Goal: Task Accomplishment & Management: Manage account settings

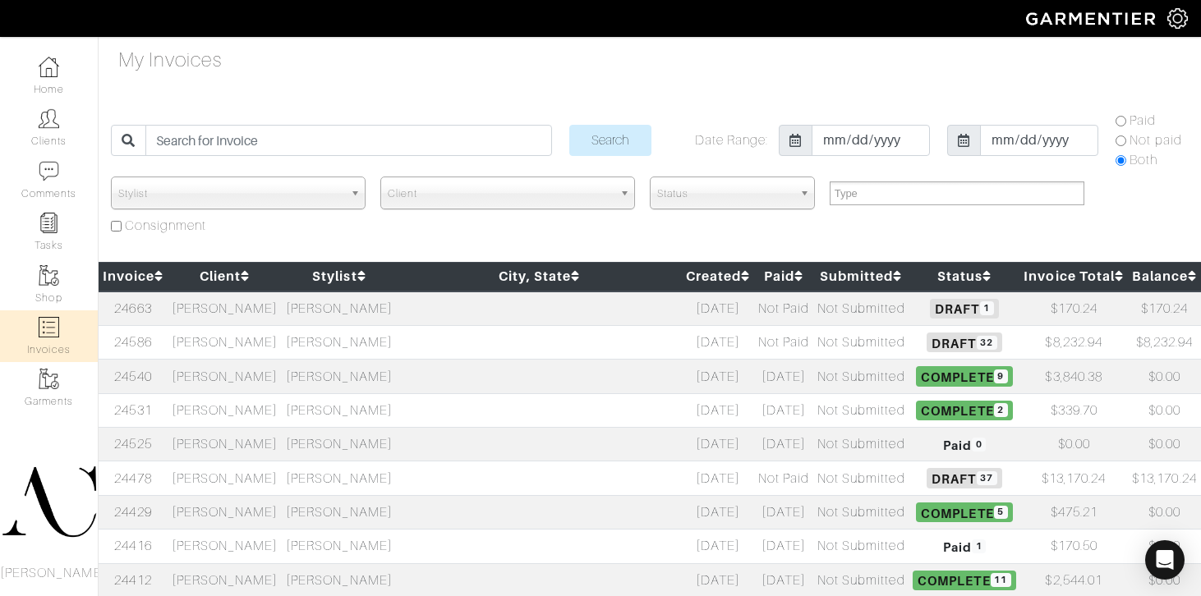
select select
click at [326, 342] on td "[PERSON_NAME]" at bounding box center [339, 342] width 114 height 34
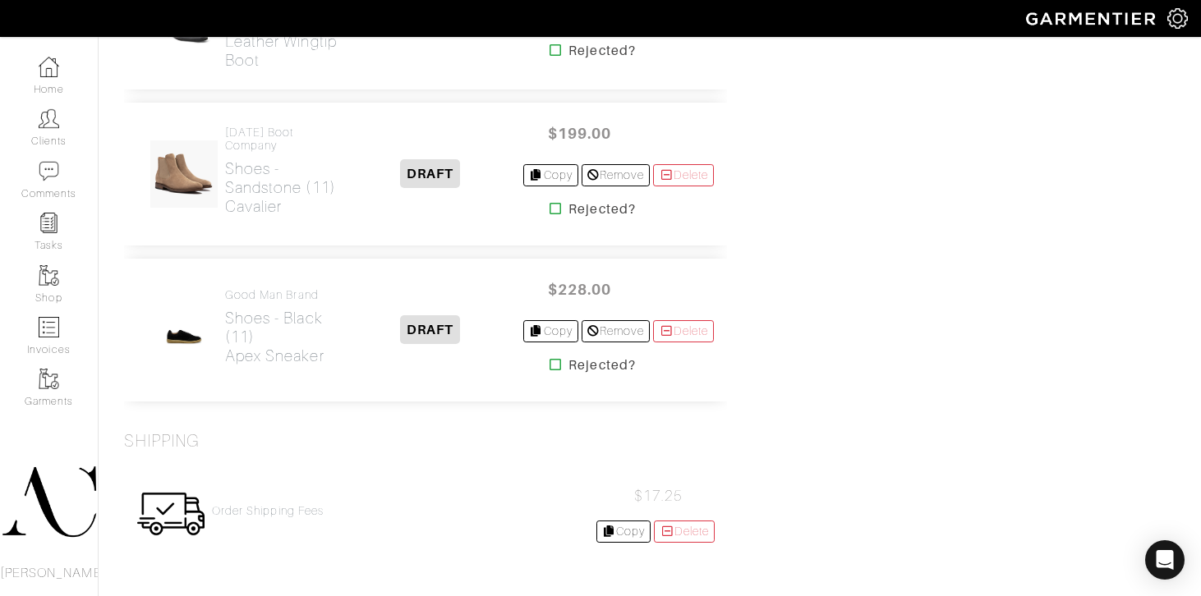
scroll to position [5833, 0]
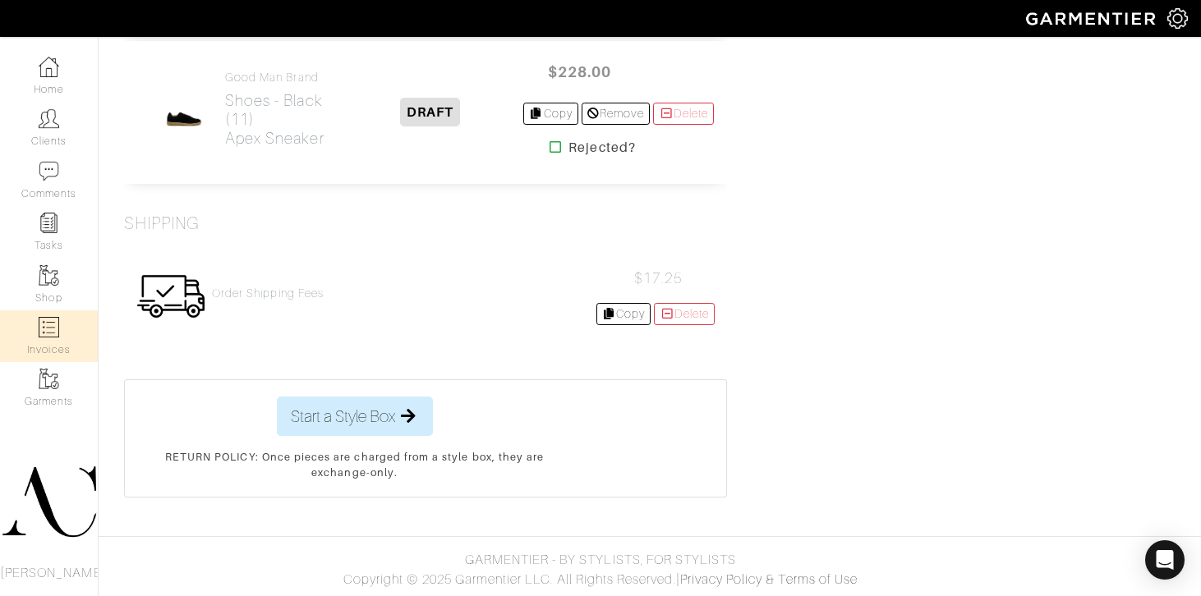
click at [34, 335] on link "Invoices" at bounding box center [49, 336] width 98 height 52
select select
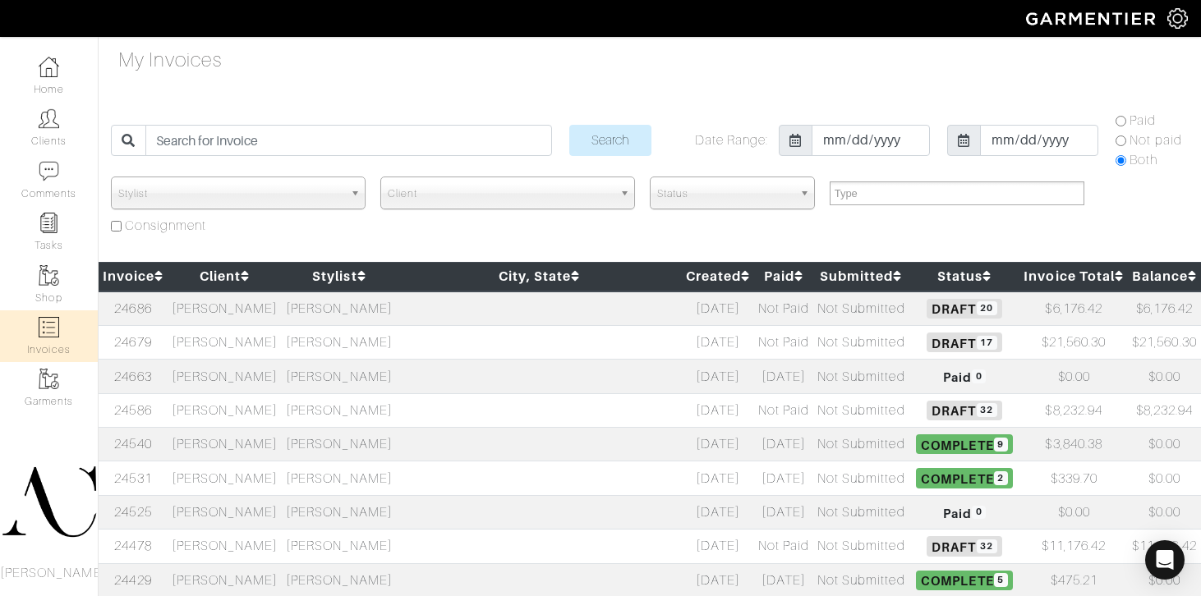
click at [476, 553] on td at bounding box center [539, 547] width 285 height 34
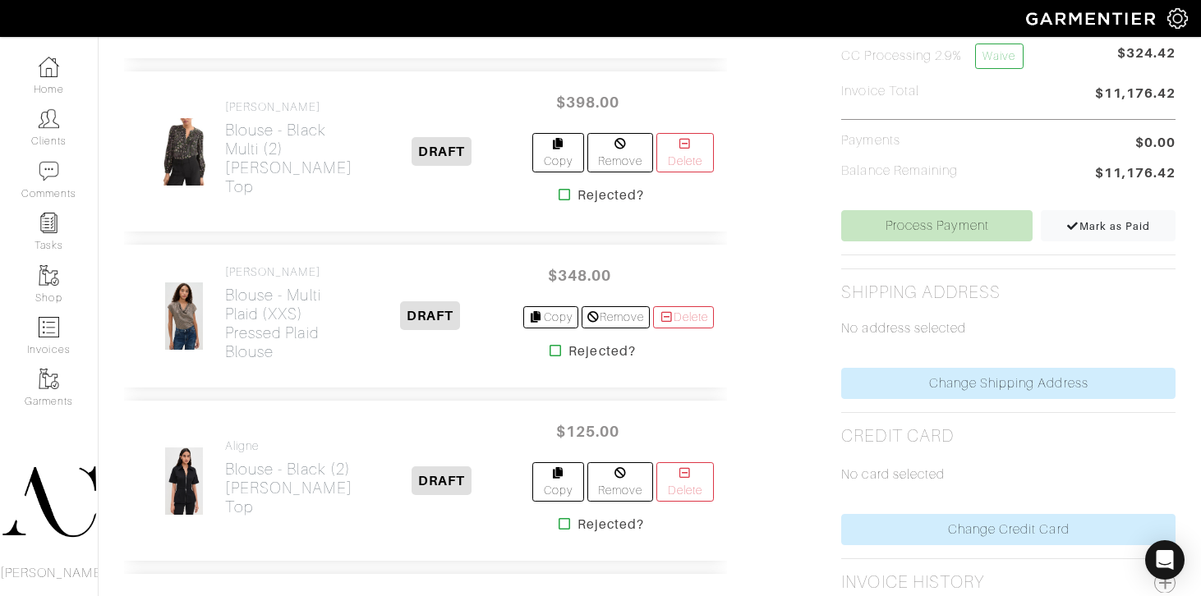
scroll to position [762, 0]
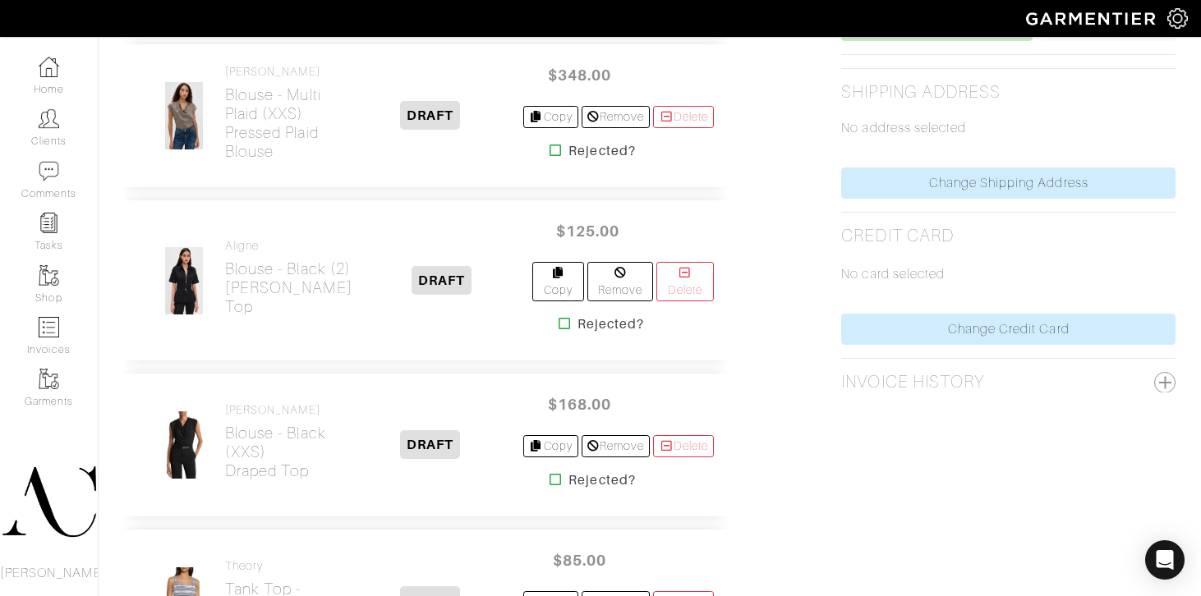
click at [558, 317] on icon at bounding box center [564, 323] width 12 height 13
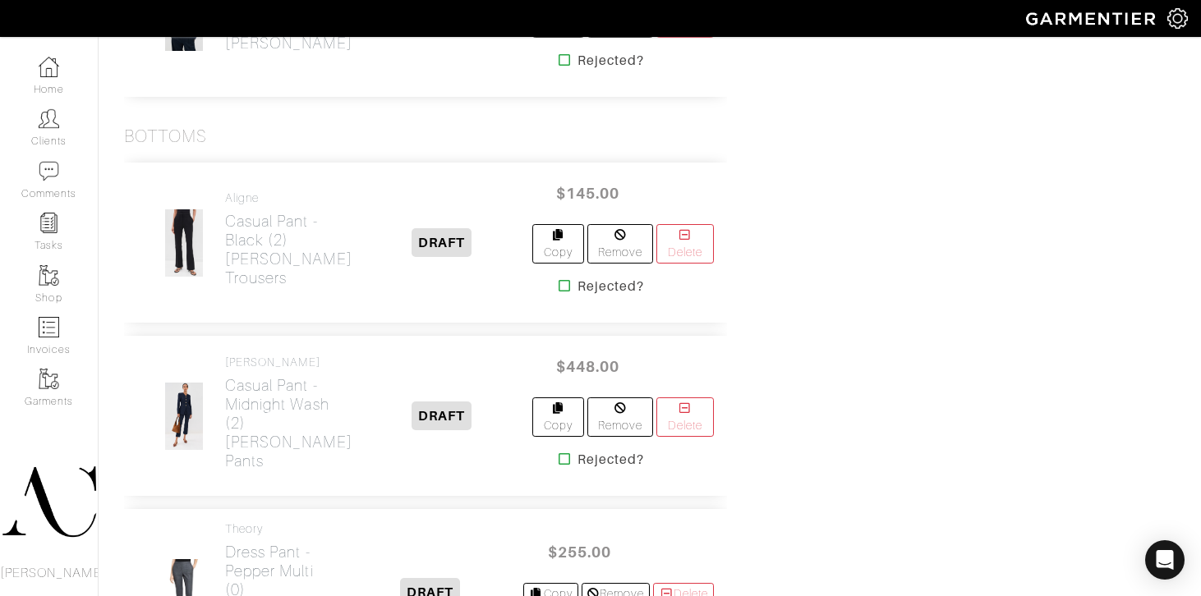
scroll to position [1414, 0]
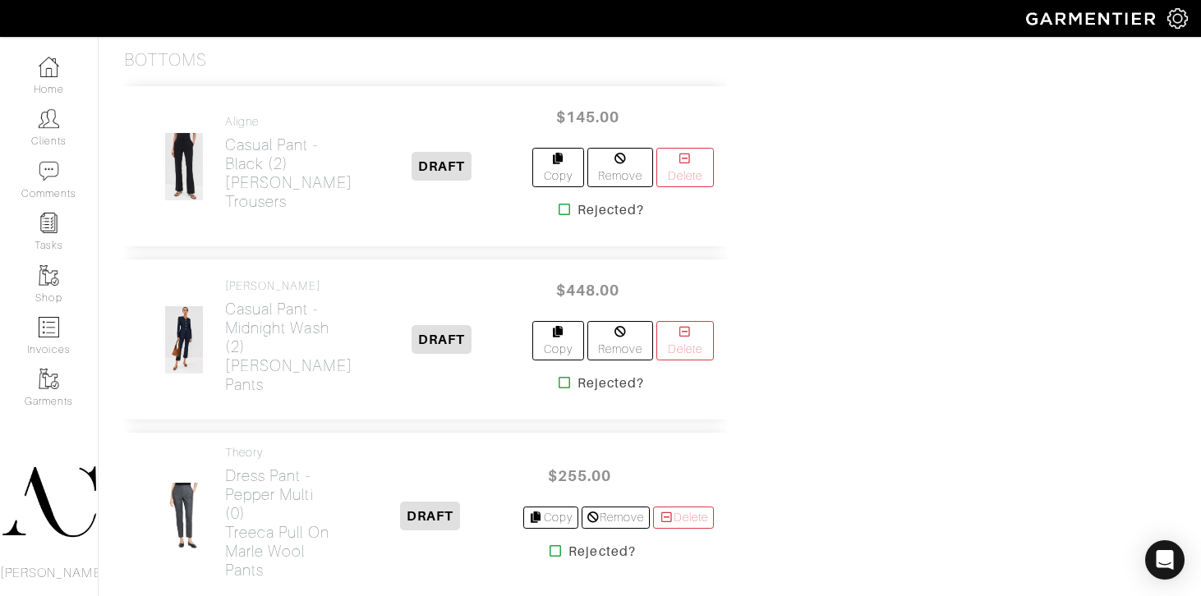
click at [558, 203] on icon at bounding box center [564, 209] width 12 height 13
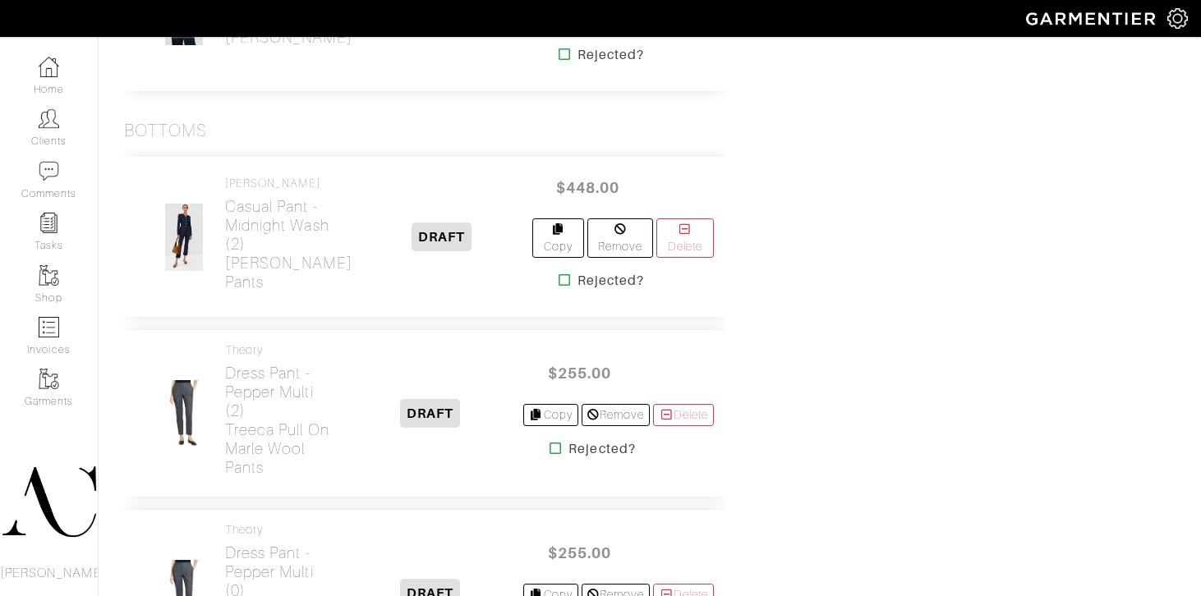
scroll to position [1389, 0]
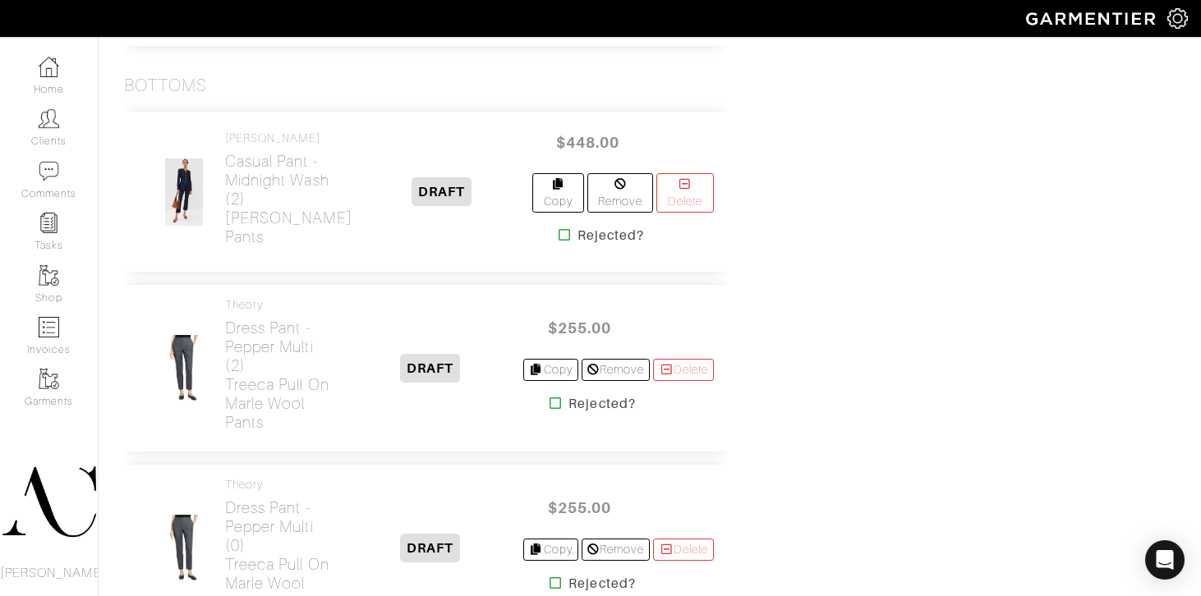
click at [558, 228] on icon at bounding box center [564, 234] width 12 height 13
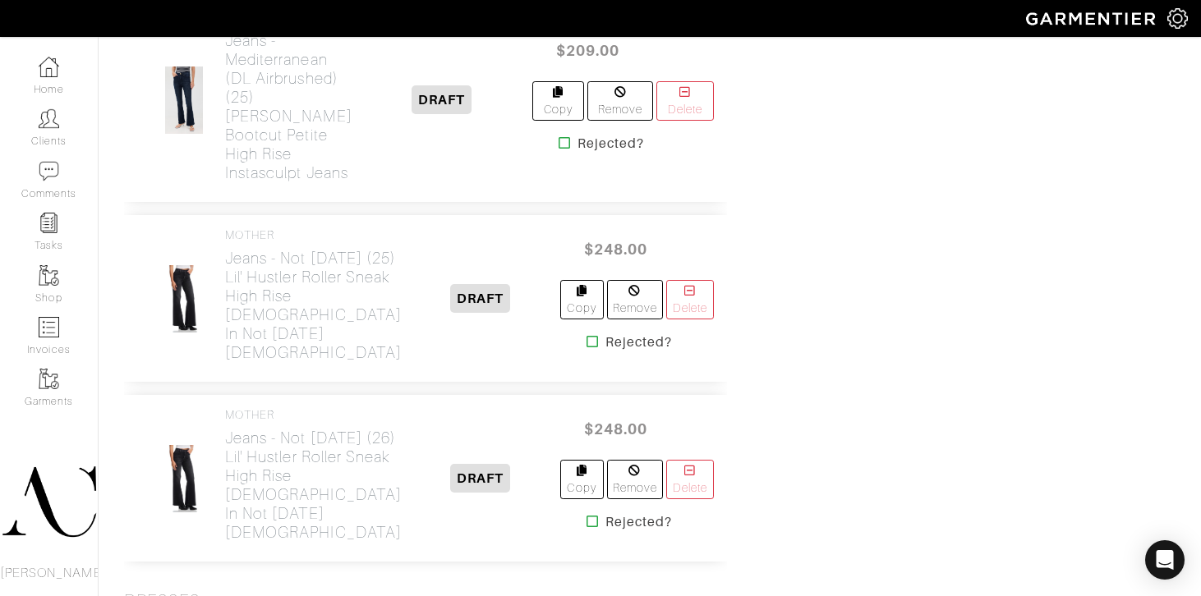
scroll to position [2562, 0]
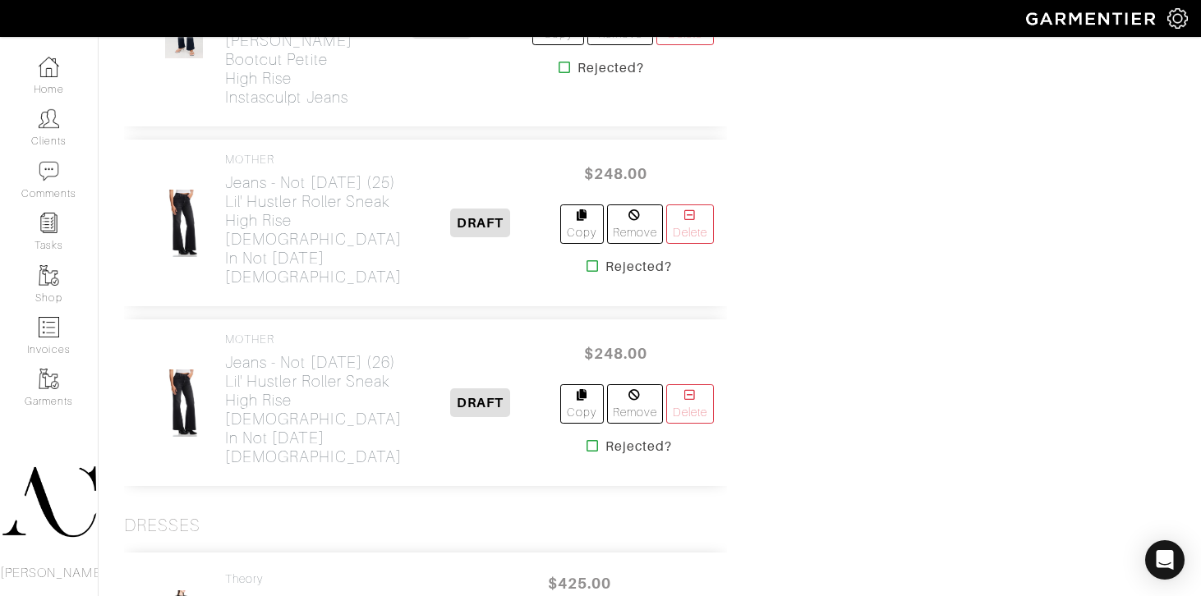
click at [586, 452] on icon at bounding box center [592, 445] width 12 height 13
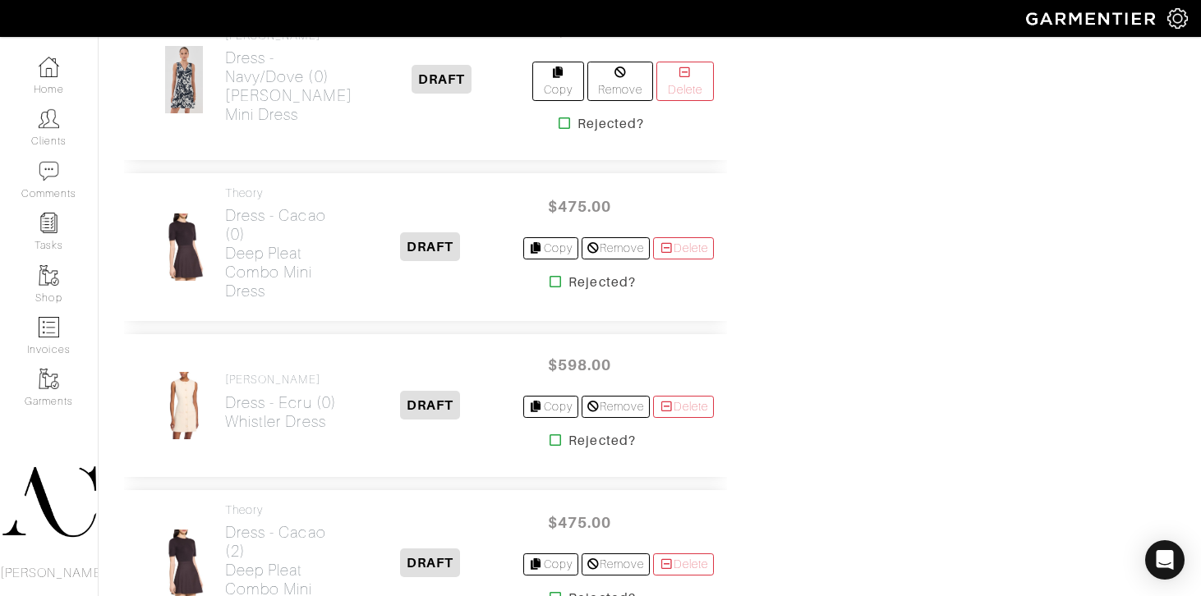
scroll to position [3274, 0]
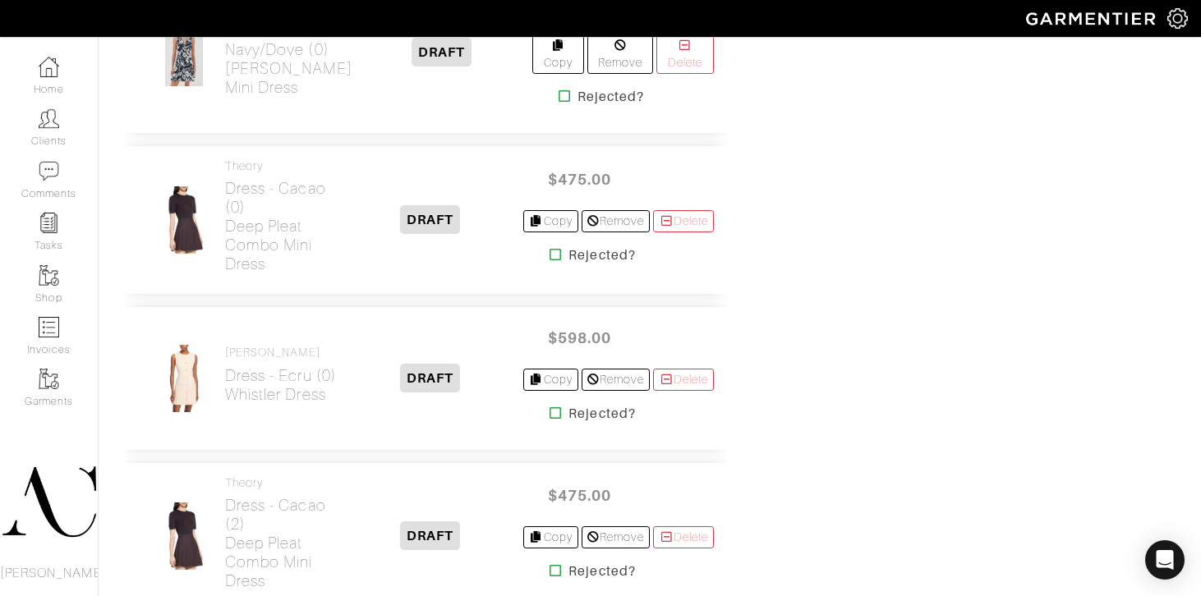
click at [549, 407] on icon at bounding box center [555, 413] width 12 height 13
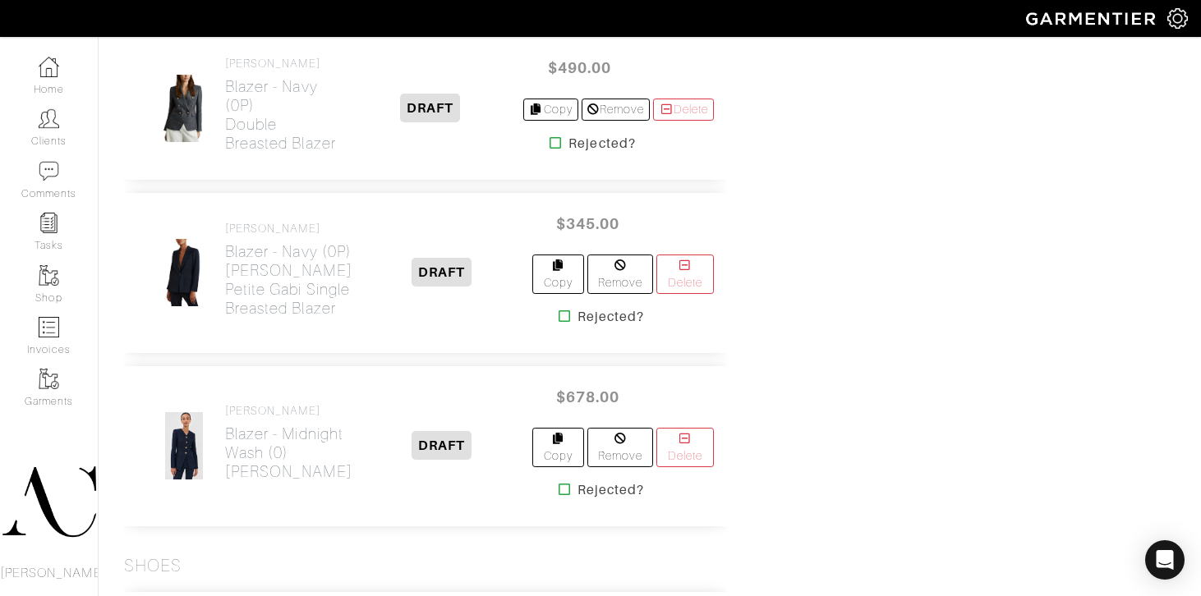
scroll to position [4407, 0]
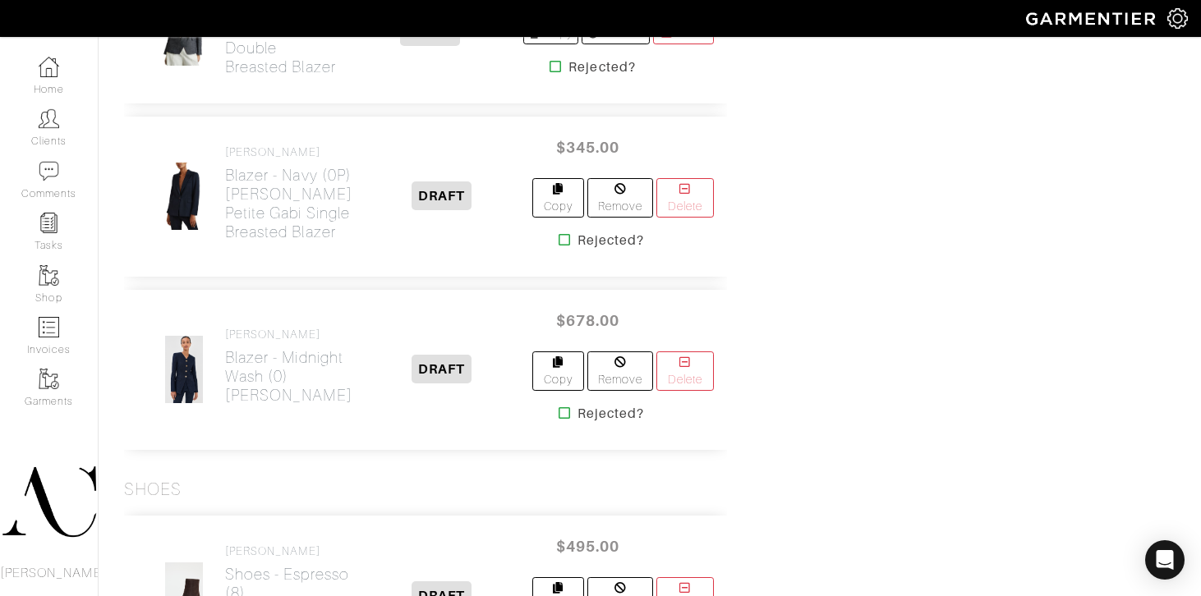
click at [558, 407] on icon at bounding box center [564, 413] width 12 height 13
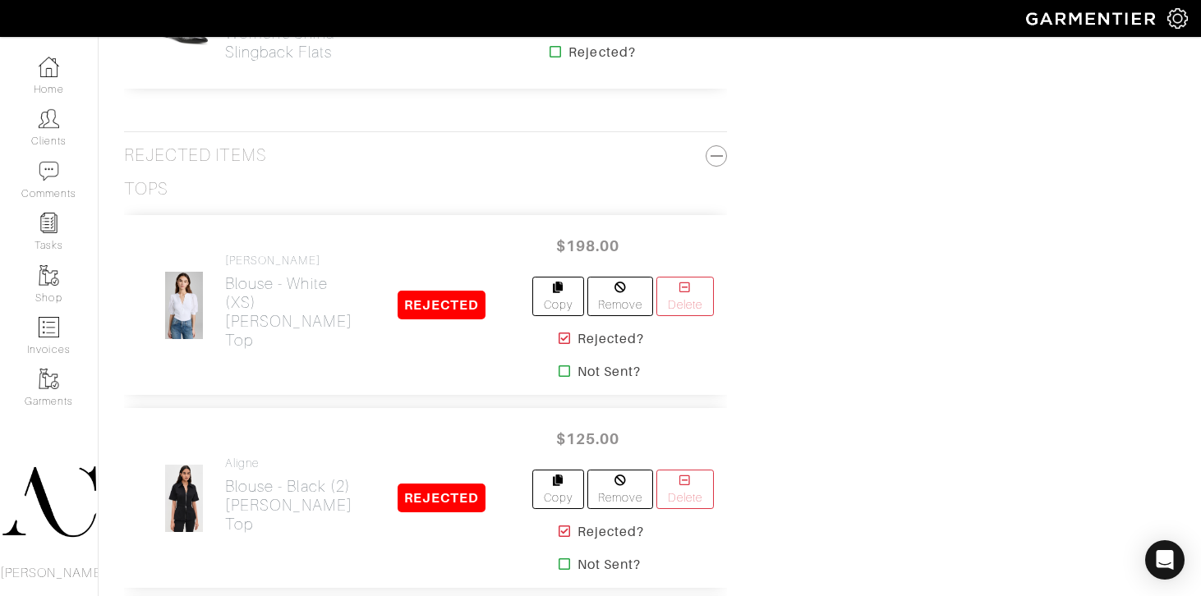
scroll to position [4948, 0]
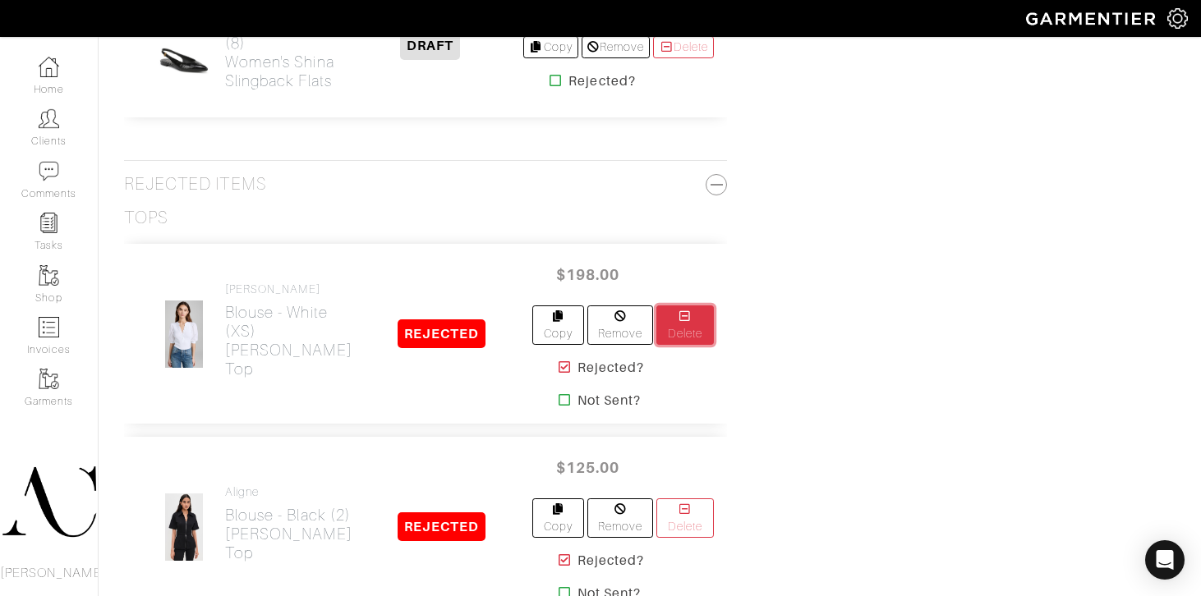
click at [677, 306] on link "Delete" at bounding box center [684, 325] width 57 height 39
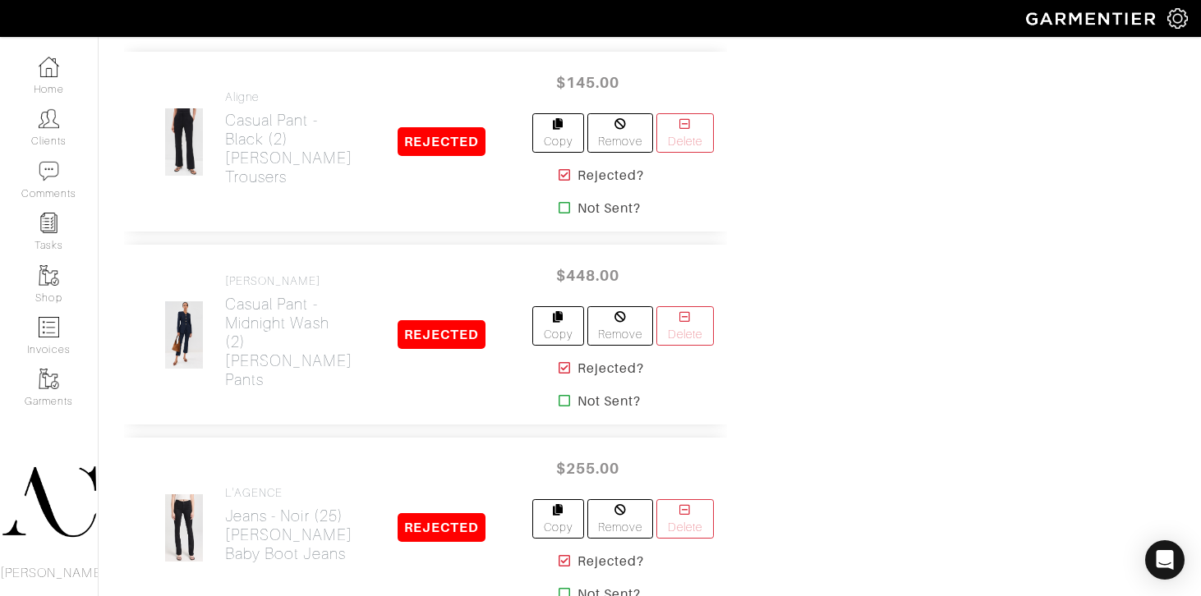
scroll to position [6604, 0]
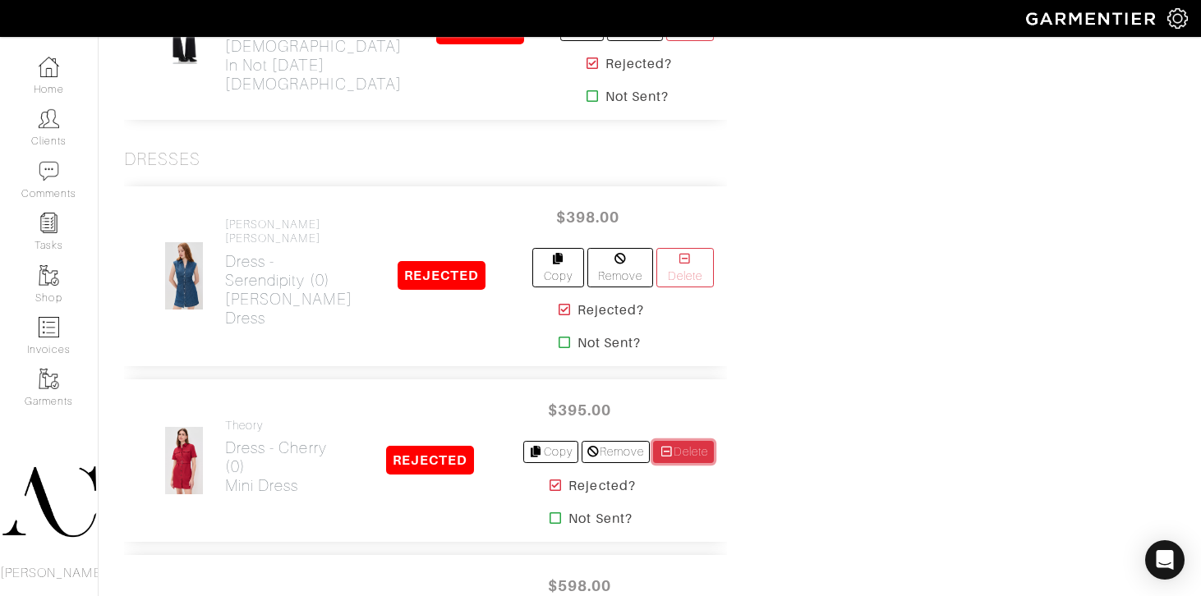
click at [687, 441] on link "Delete" at bounding box center [683, 452] width 61 height 22
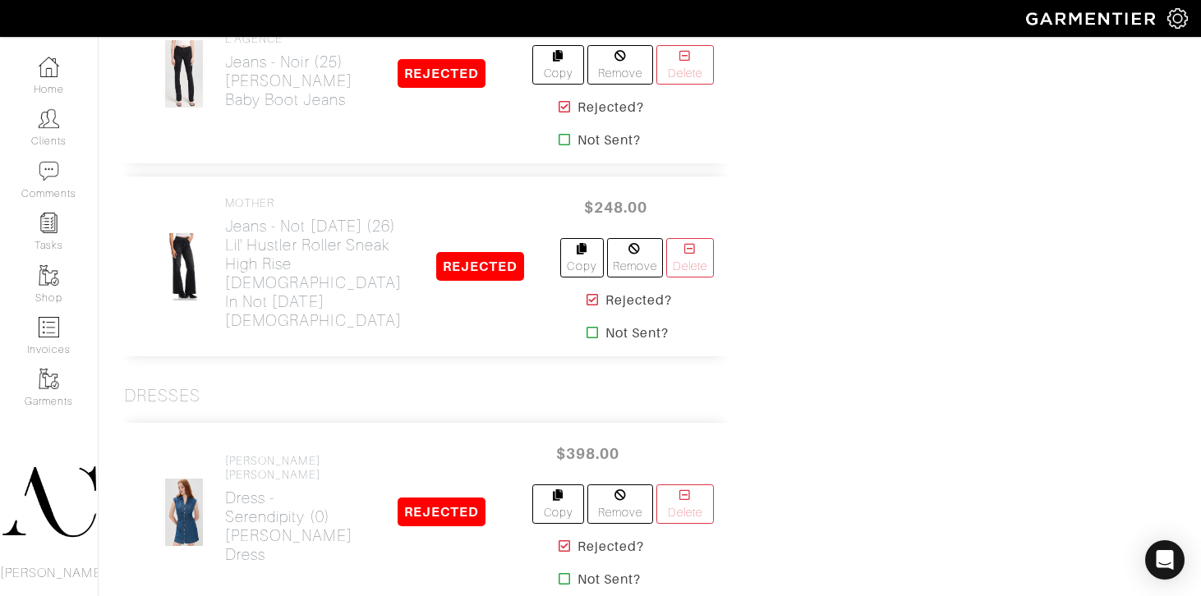
scroll to position [6550, 0]
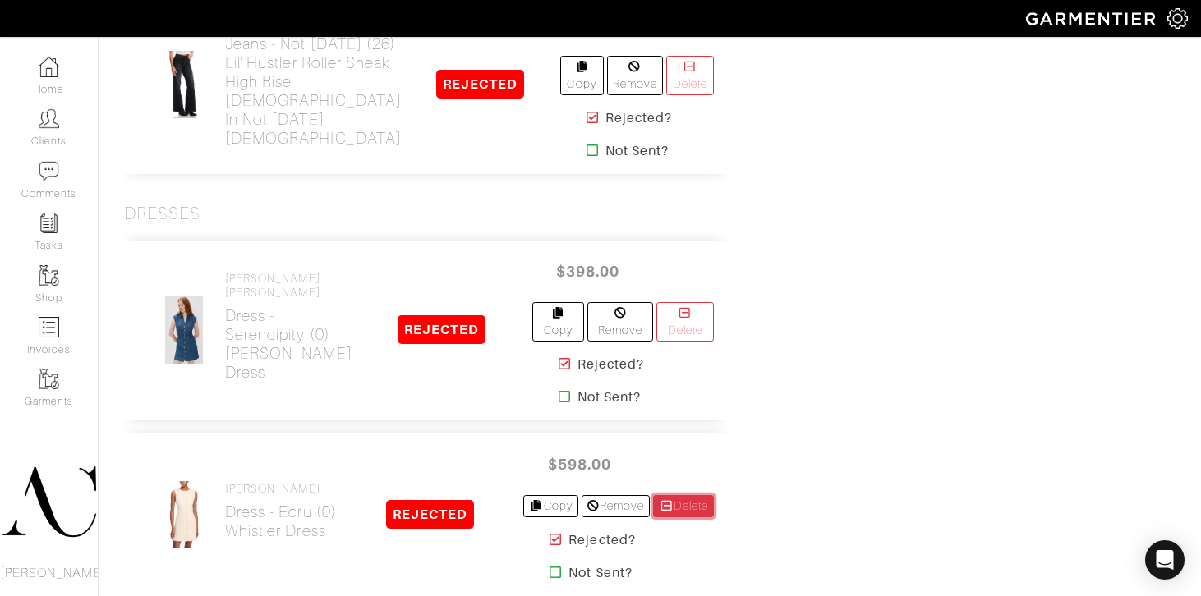
click at [682, 495] on link "Delete" at bounding box center [683, 506] width 61 height 22
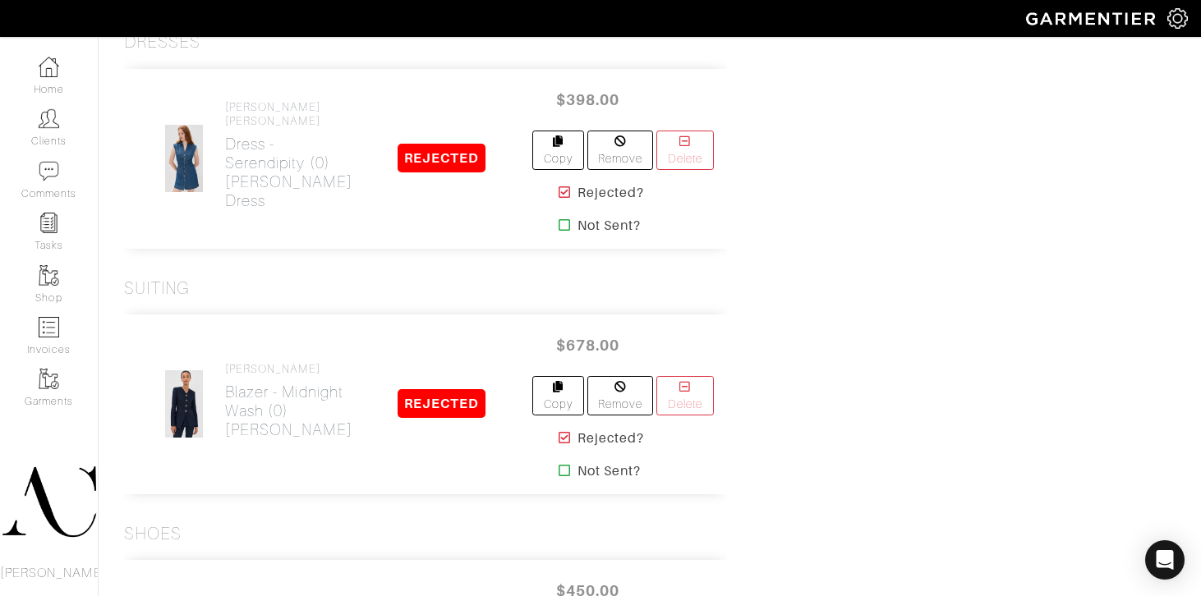
scroll to position [6981, 0]
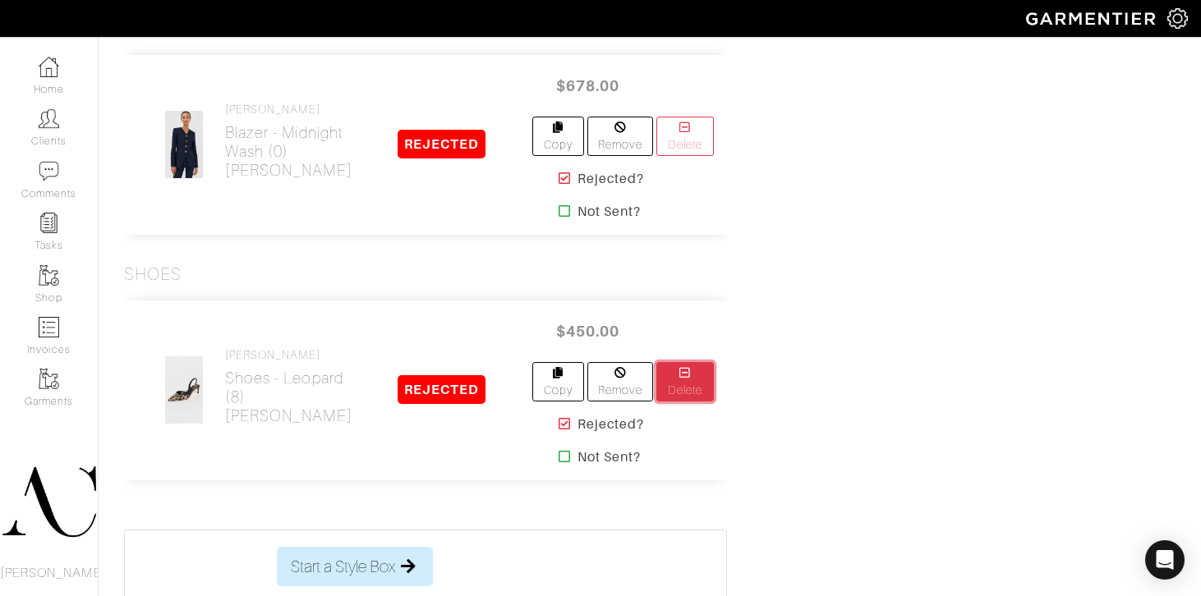
click at [679, 362] on link "Delete" at bounding box center [684, 381] width 57 height 39
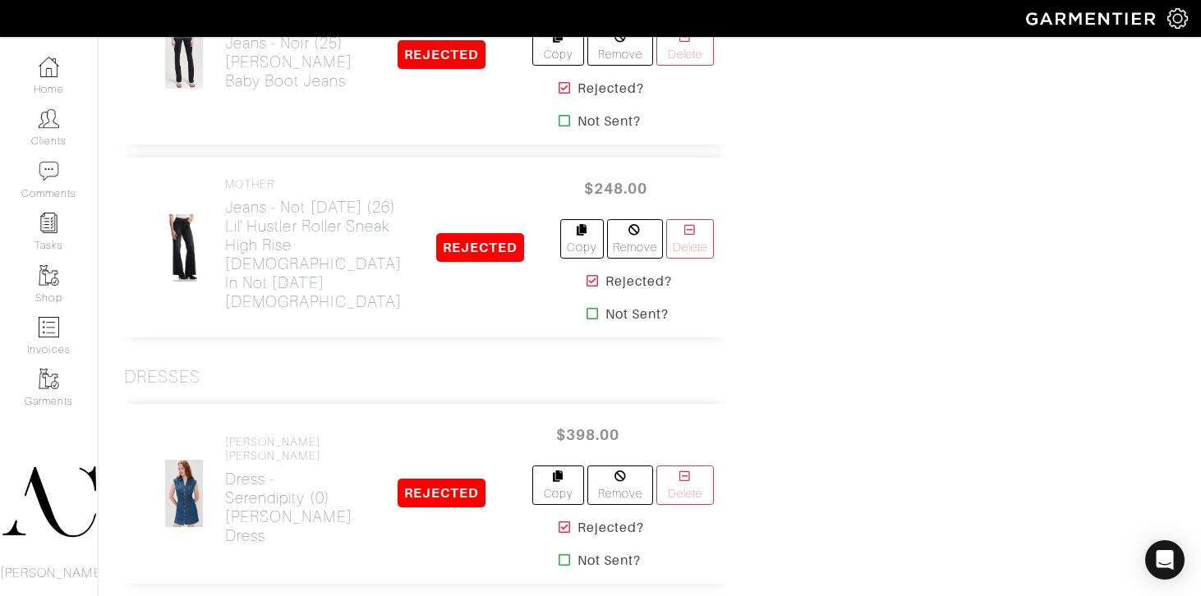
scroll to position [6434, 0]
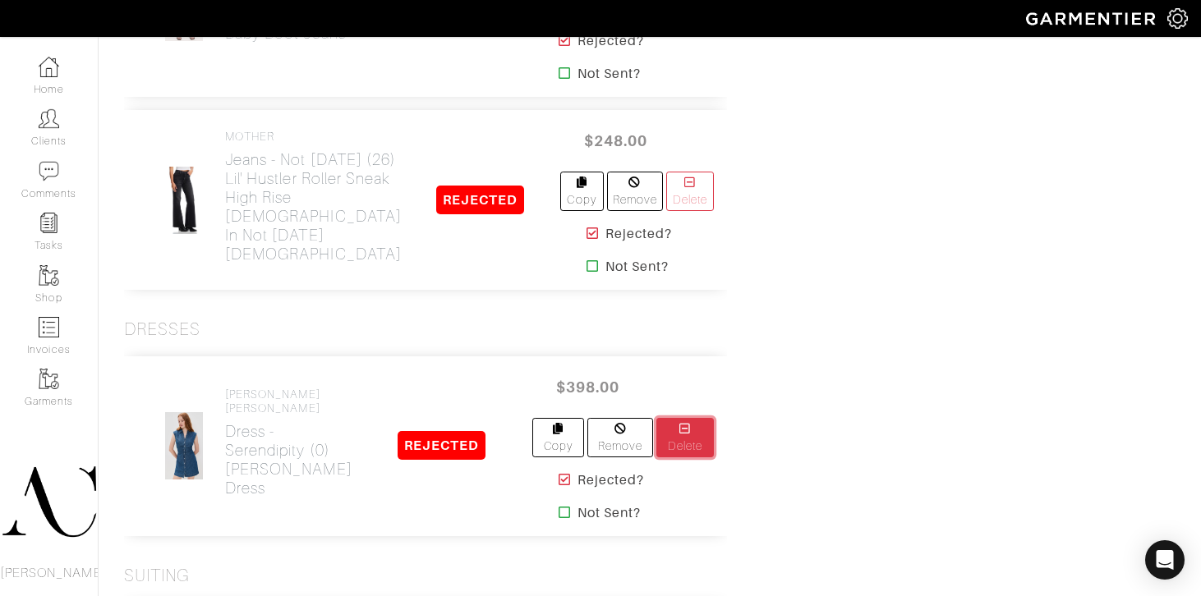
click at [678, 423] on icon at bounding box center [685, 428] width 15 height 11
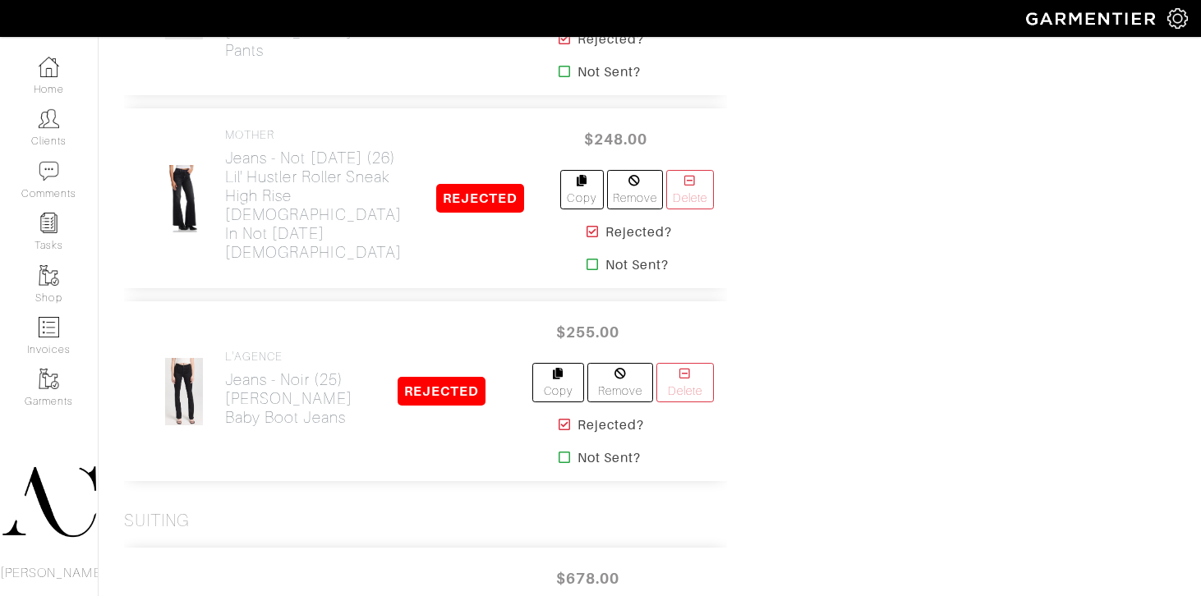
scroll to position [6523, 0]
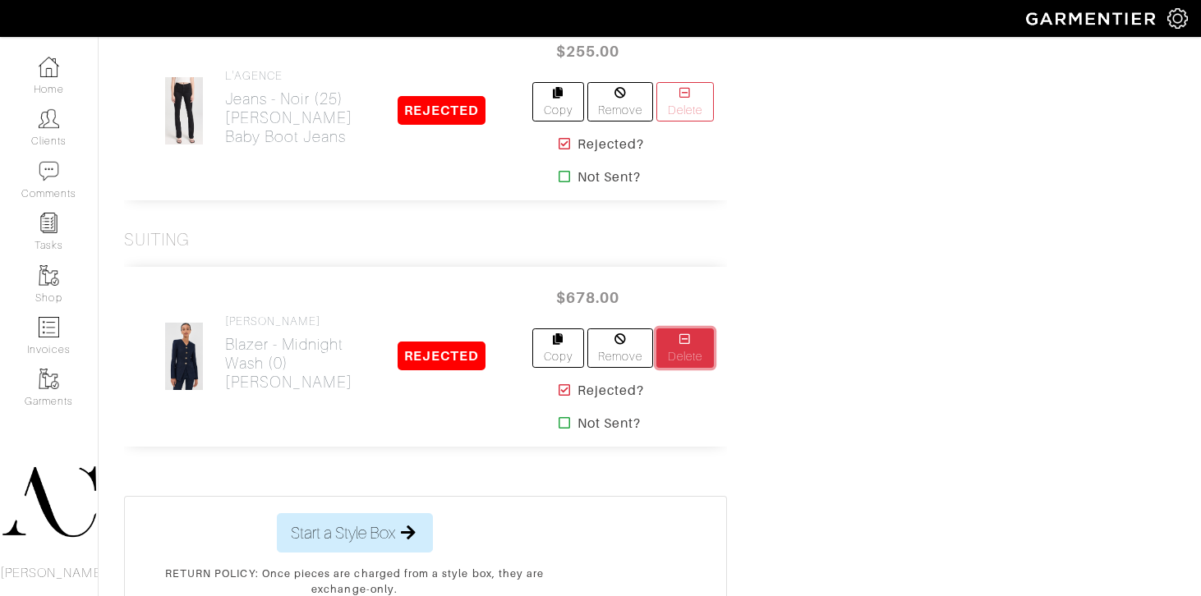
click at [686, 329] on link "Delete" at bounding box center [684, 348] width 57 height 39
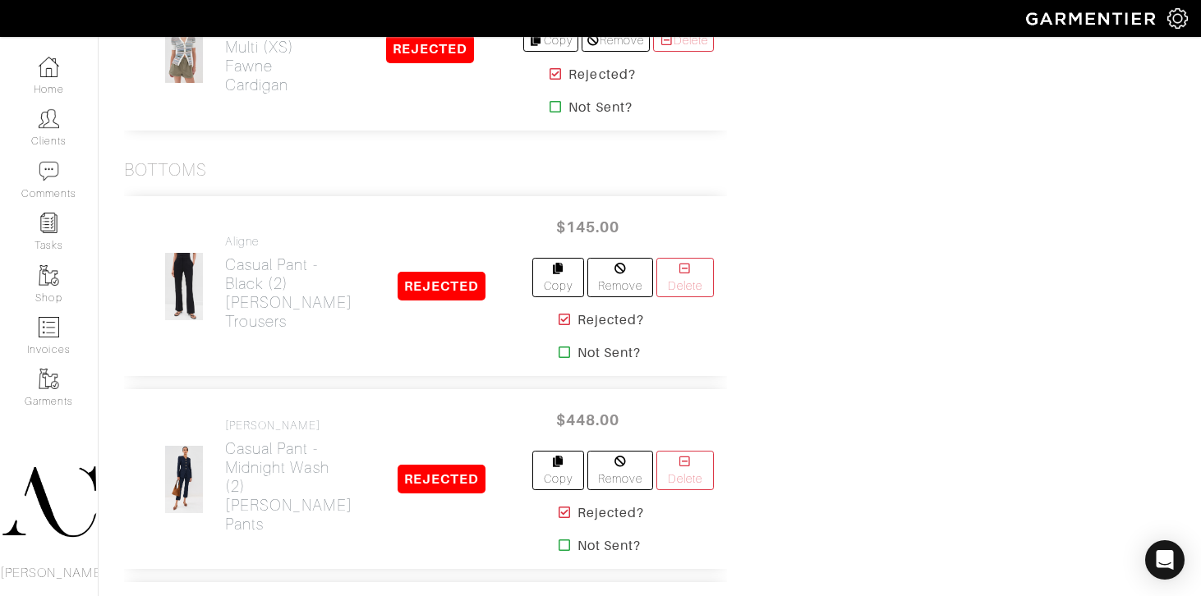
scroll to position [5831, 0]
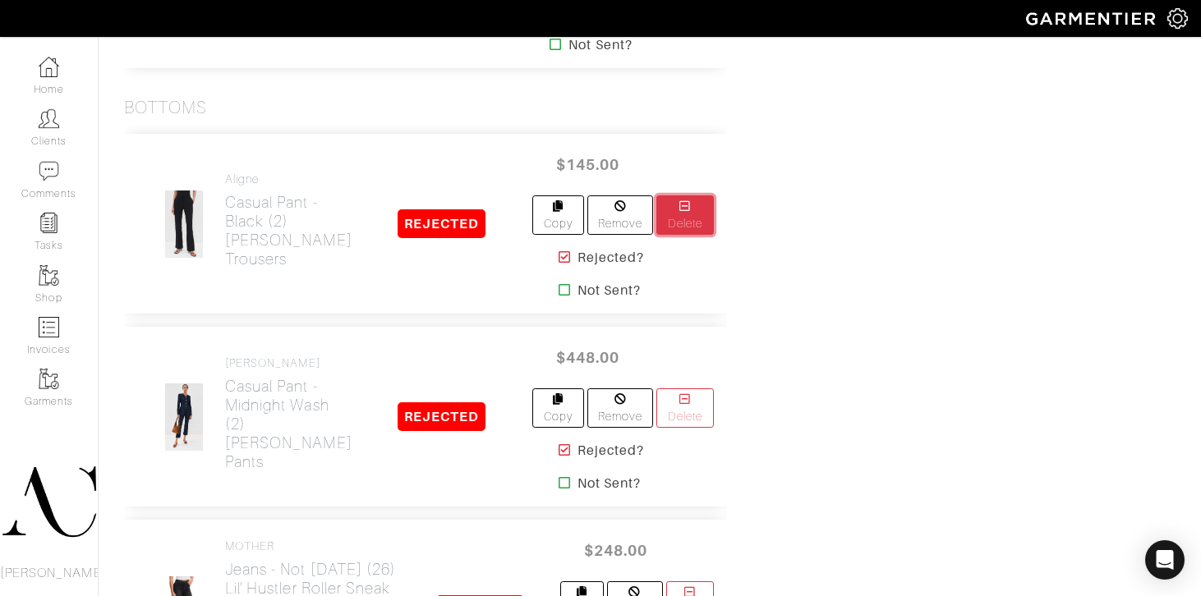
click at [687, 195] on link "Delete" at bounding box center [684, 214] width 57 height 39
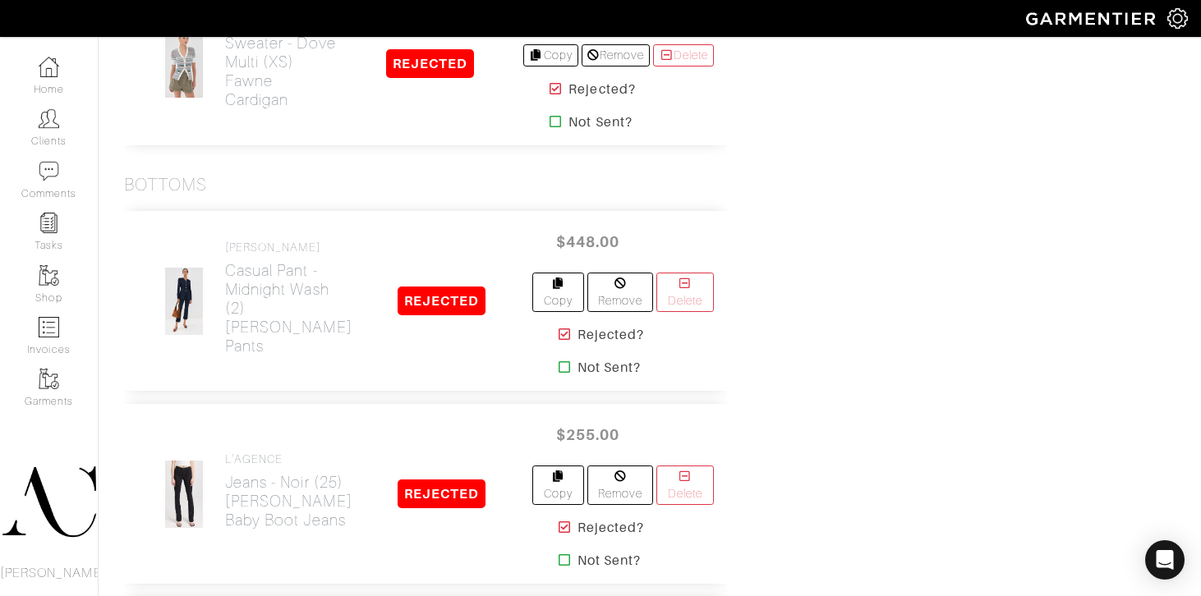
scroll to position [6119, 0]
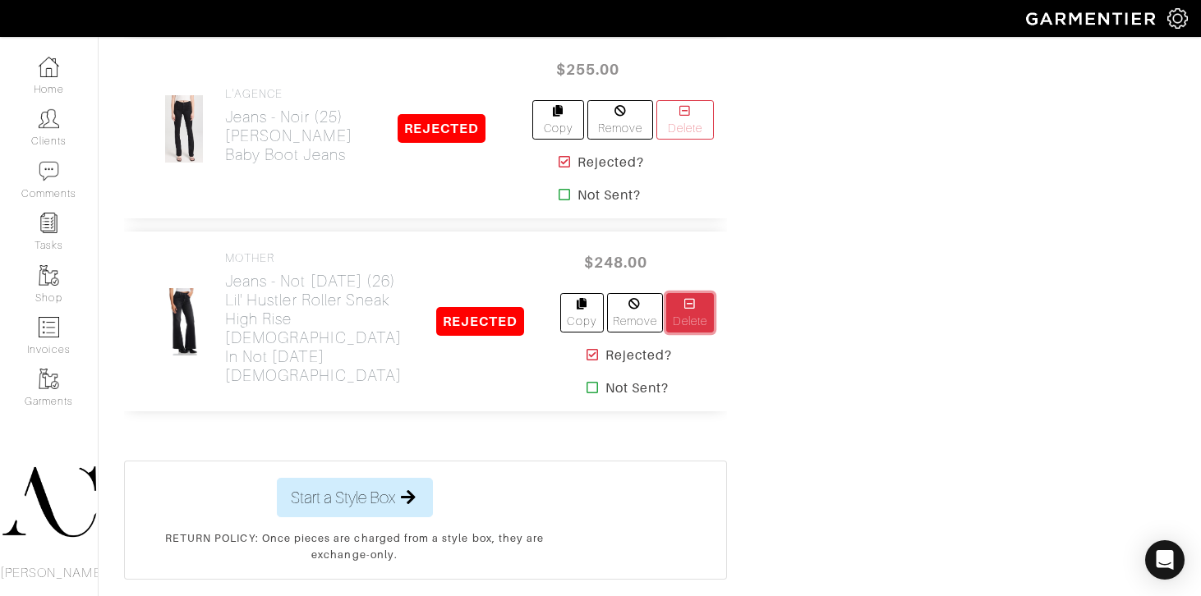
click at [679, 293] on link "Delete" at bounding box center [690, 312] width 48 height 39
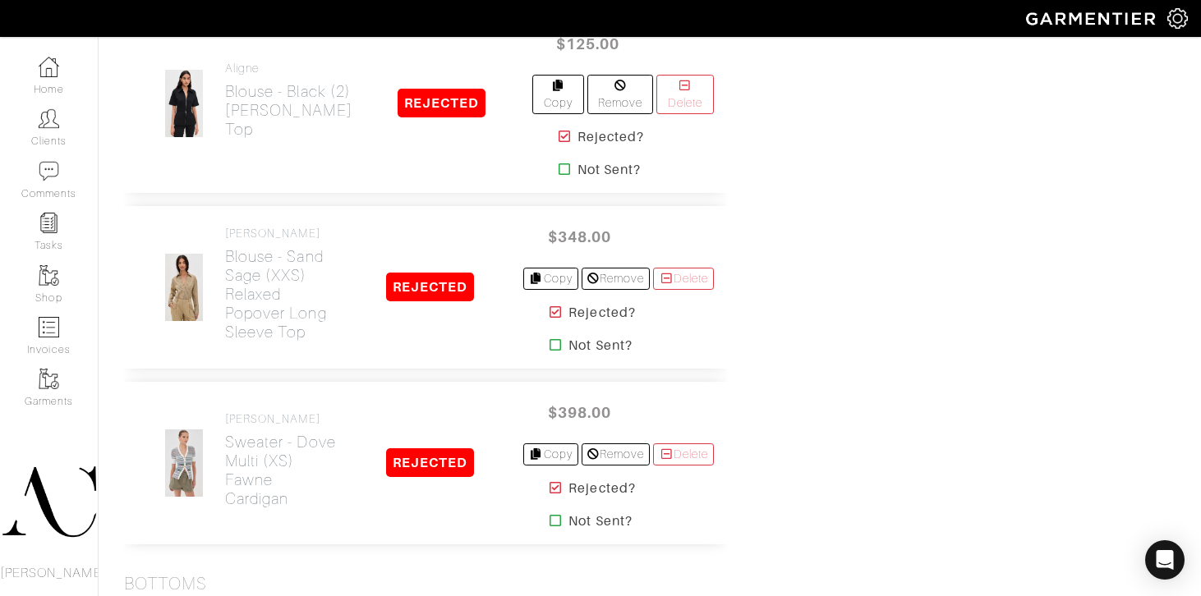
scroll to position [5389, 0]
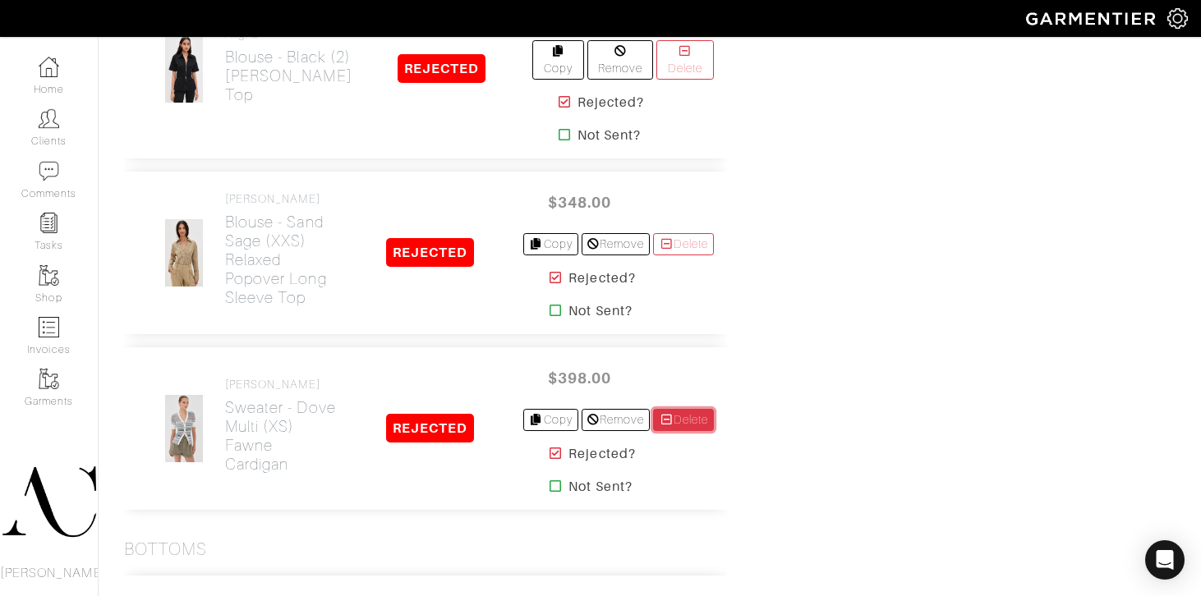
click at [674, 409] on link "Delete" at bounding box center [683, 420] width 61 height 22
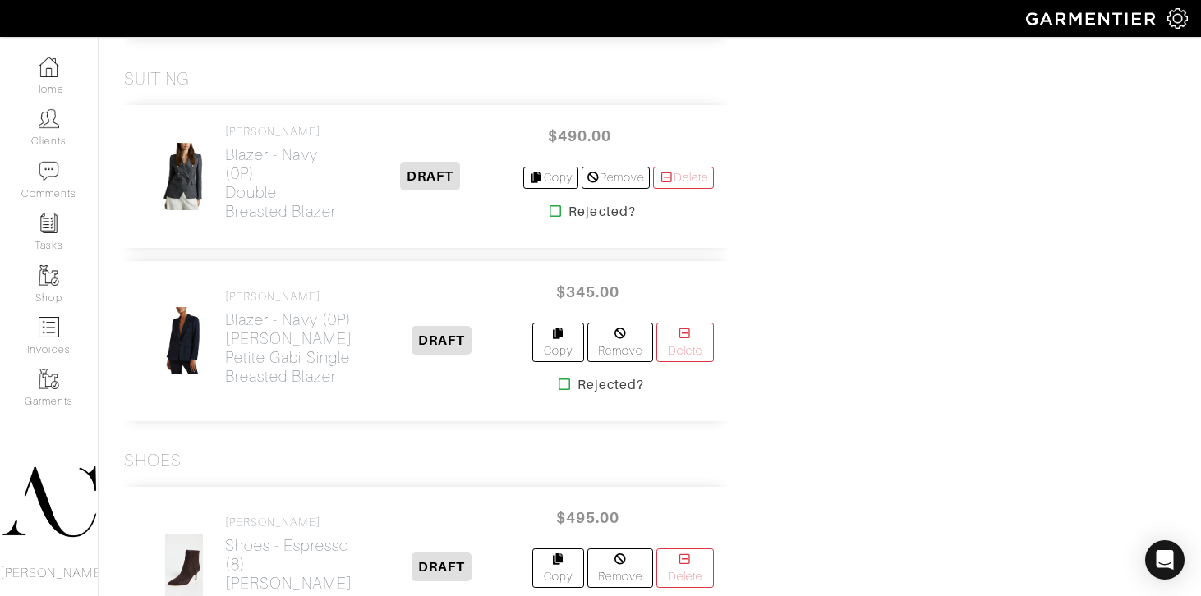
scroll to position [4833, 0]
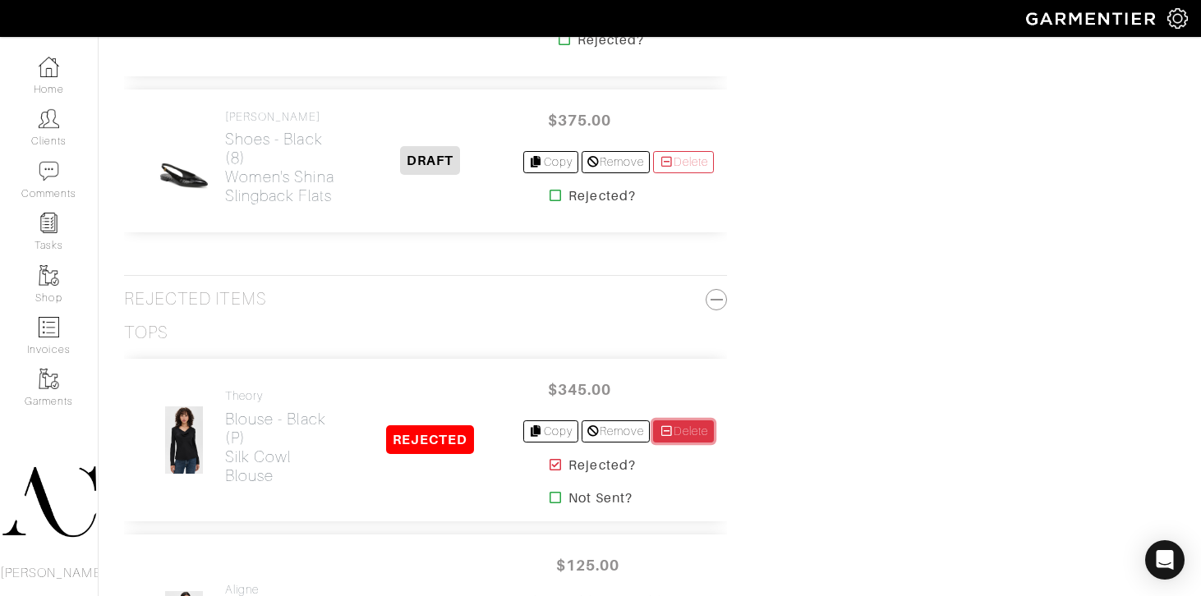
click at [691, 420] on link "Delete" at bounding box center [683, 431] width 61 height 22
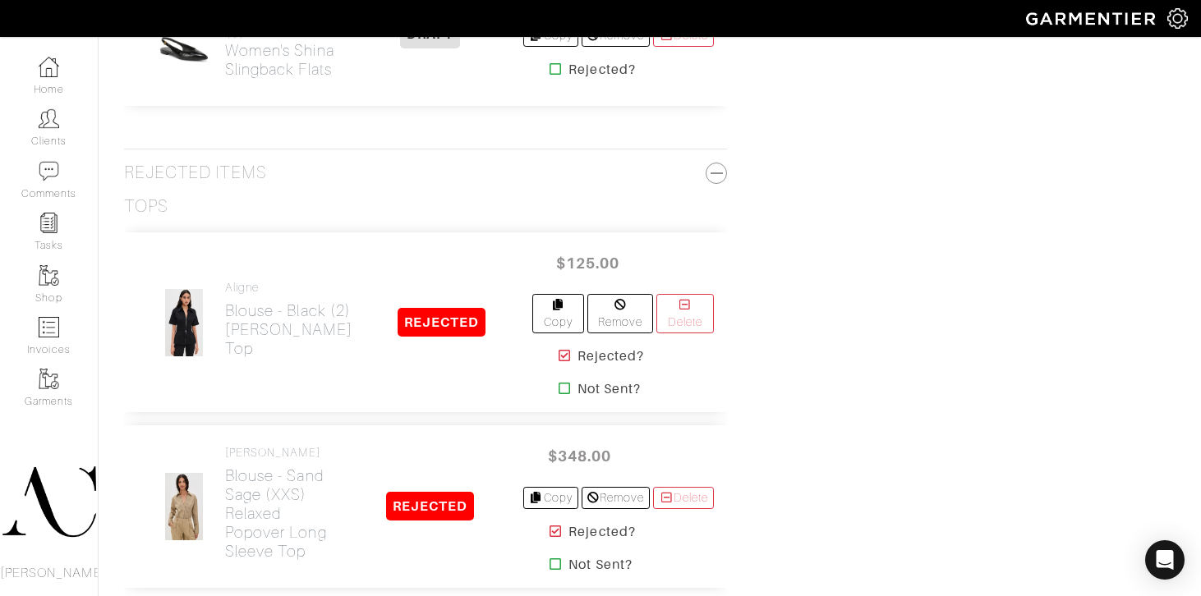
scroll to position [5093, 0]
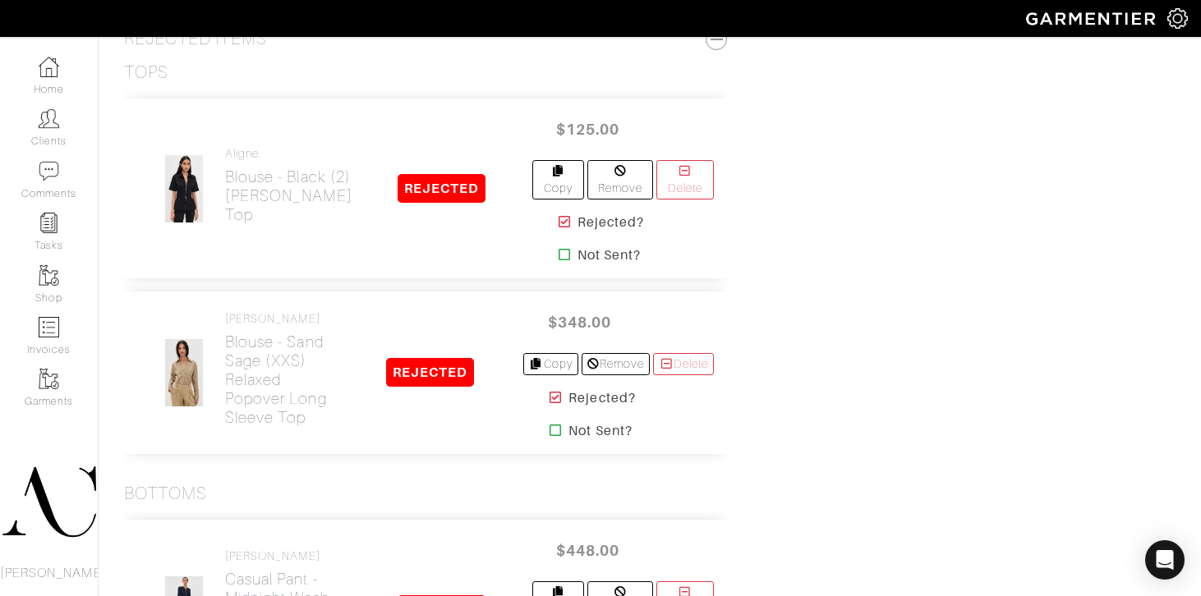
click at [558, 215] on icon at bounding box center [564, 221] width 12 height 13
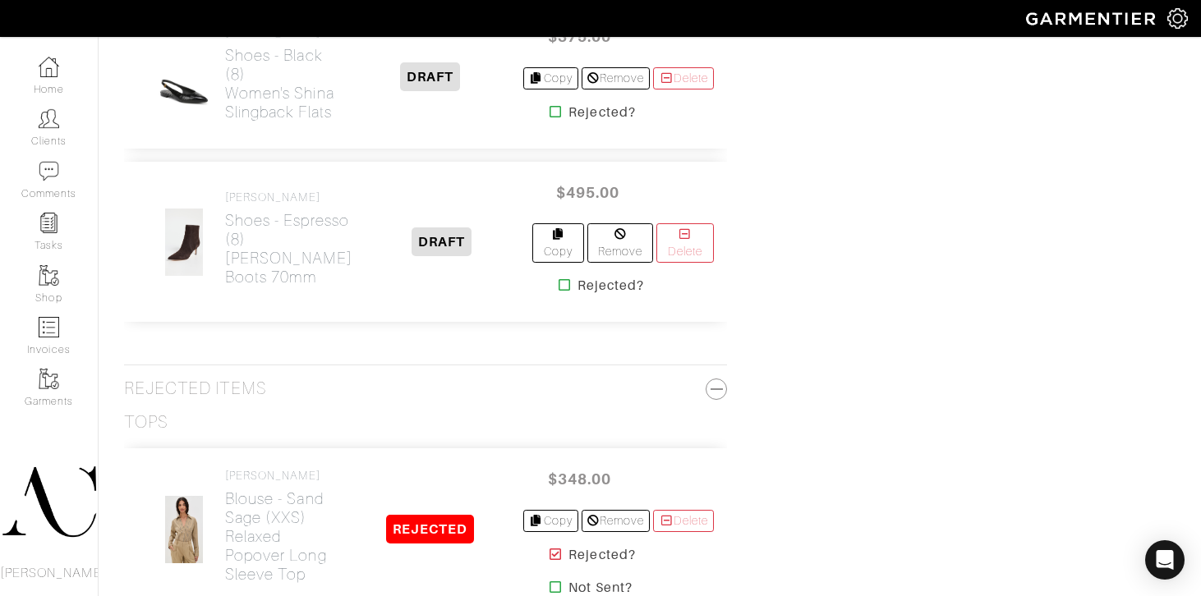
scroll to position [5165, 0]
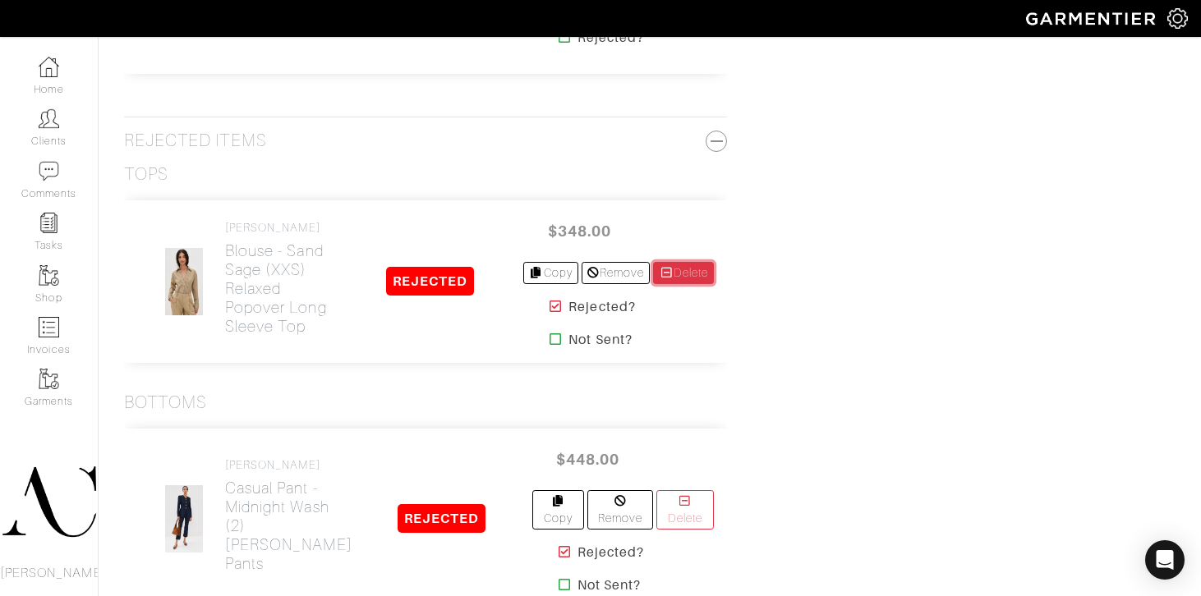
click at [696, 262] on link "Delete" at bounding box center [683, 273] width 61 height 22
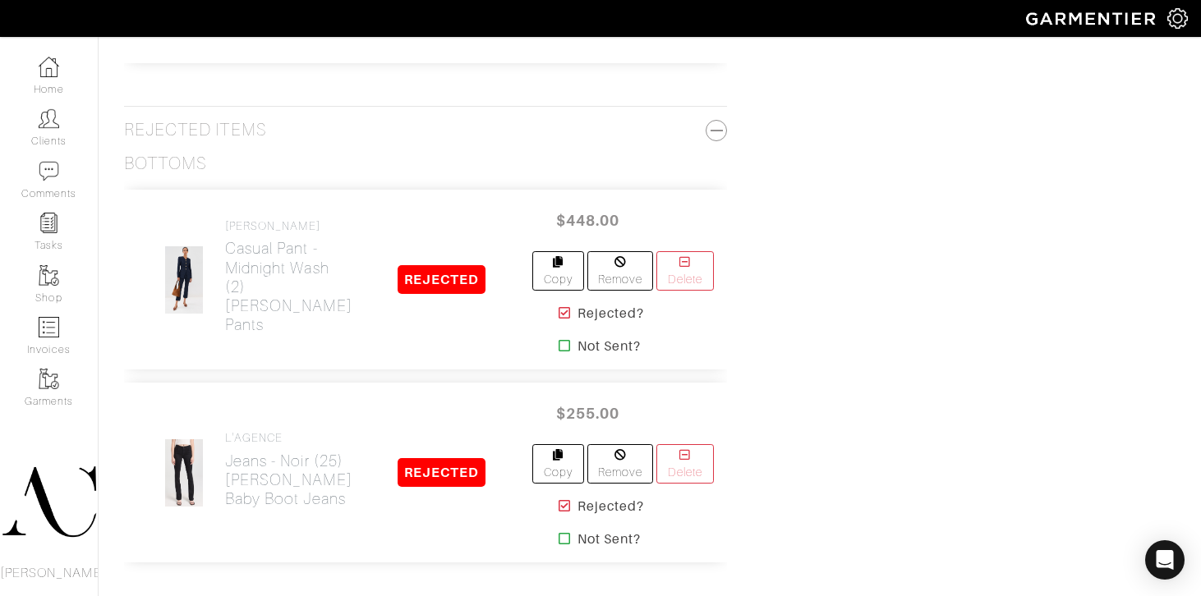
scroll to position [5232, 0]
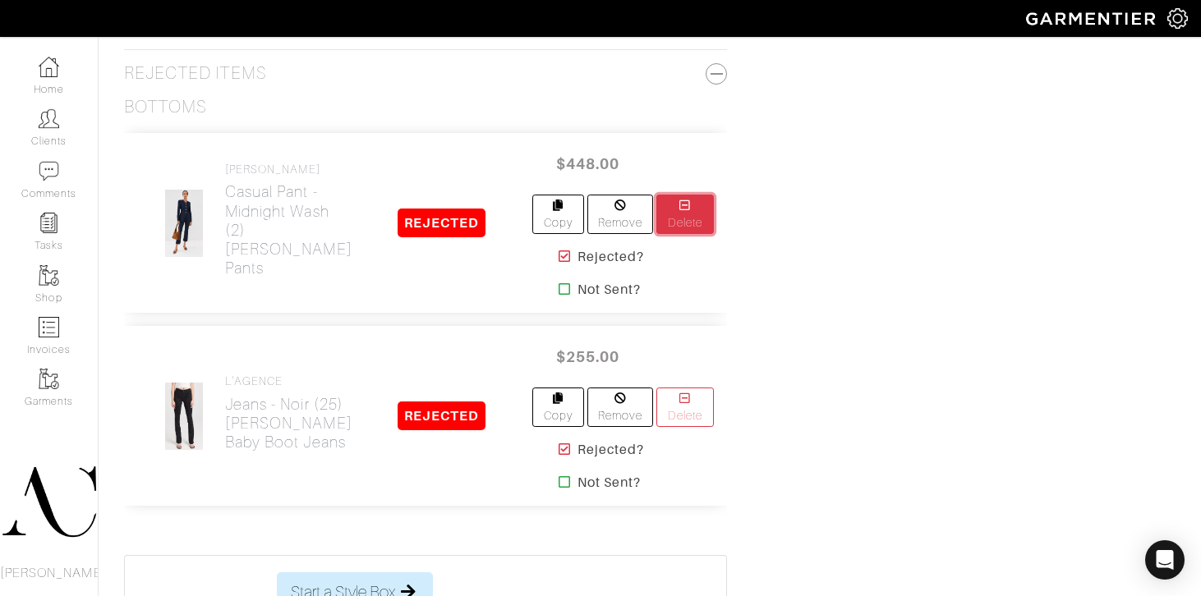
click at [705, 195] on link "Delete" at bounding box center [684, 214] width 57 height 39
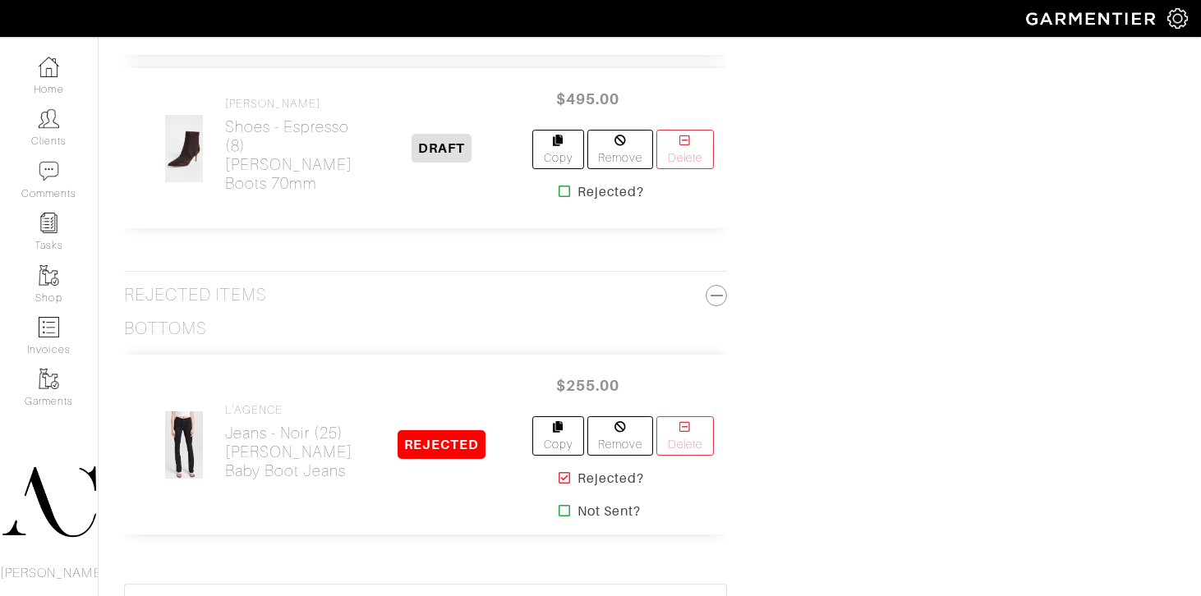
scroll to position [5020, 0]
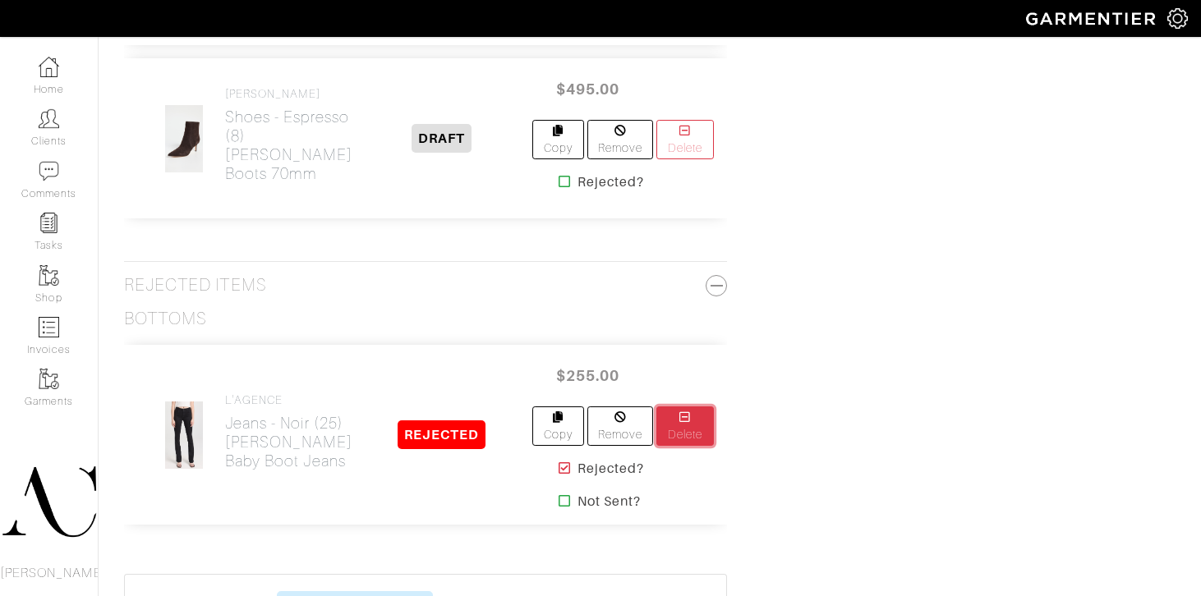
click at [701, 407] on link "Delete" at bounding box center [684, 426] width 57 height 39
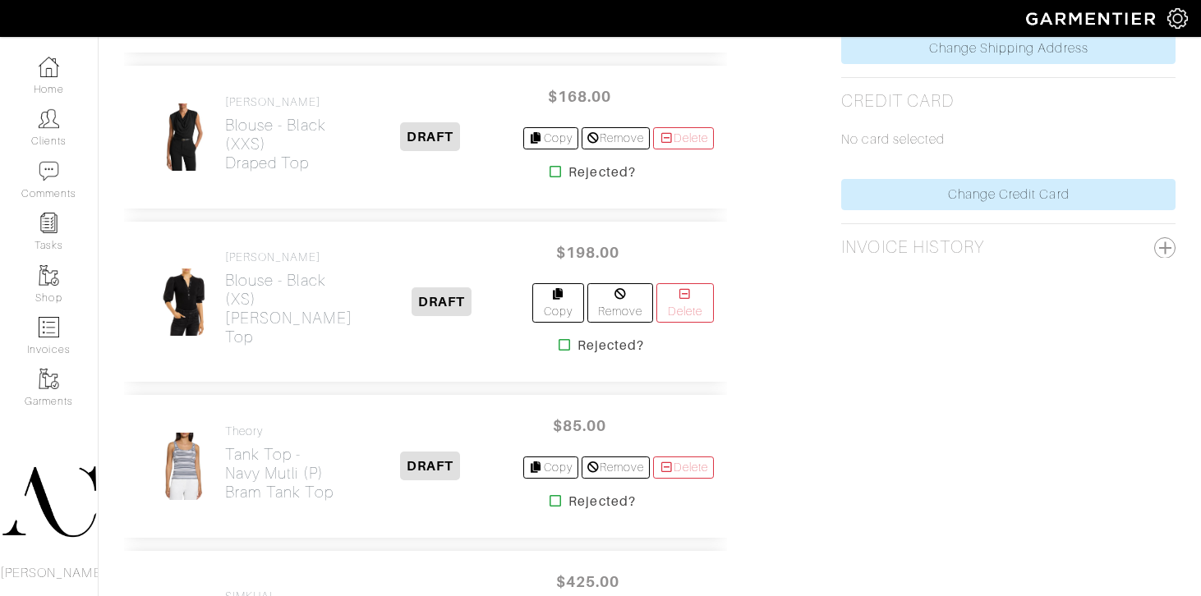
scroll to position [950, 0]
